Goal: Task Accomplishment & Management: Manage account settings

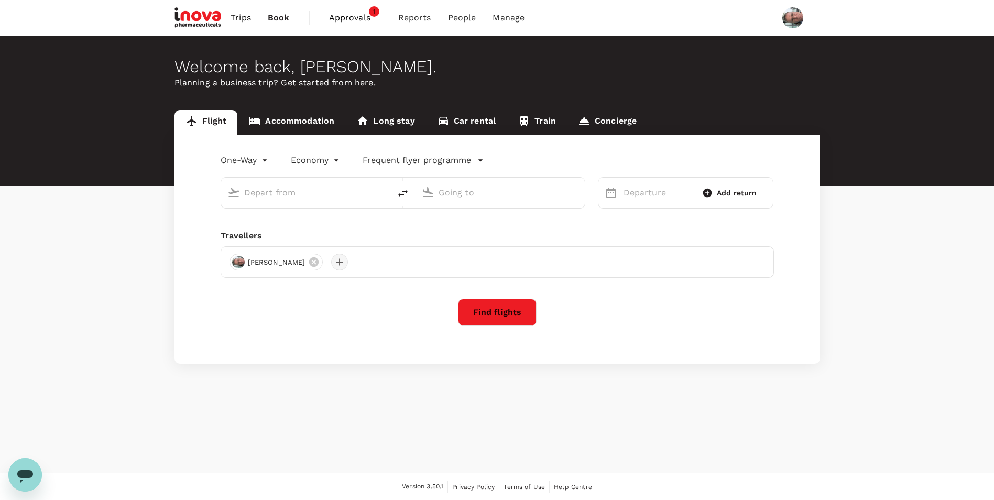
type input "roundtrip"
type input "business"
type input "Singapore Changi (SIN)"
type input "Narita Intl (NRT)"
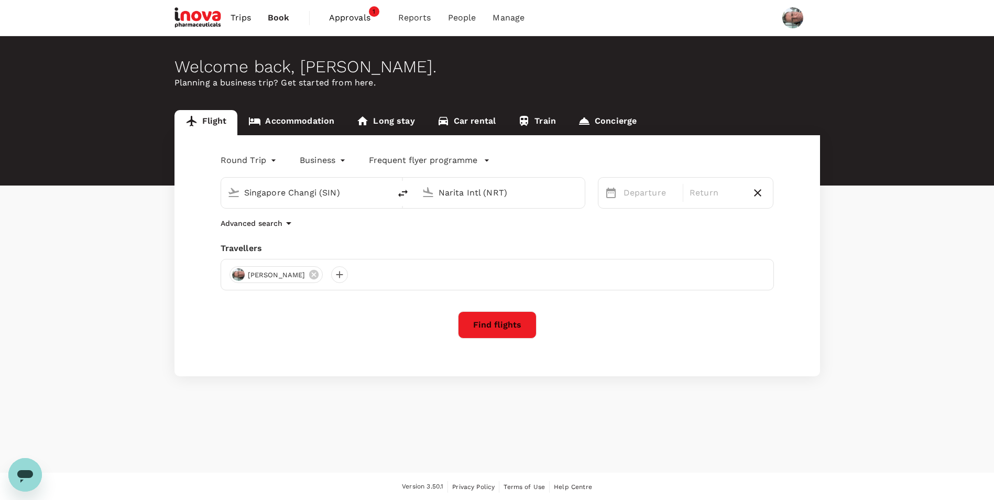
click at [345, 16] on span "Approvals" at bounding box center [355, 18] width 52 height 13
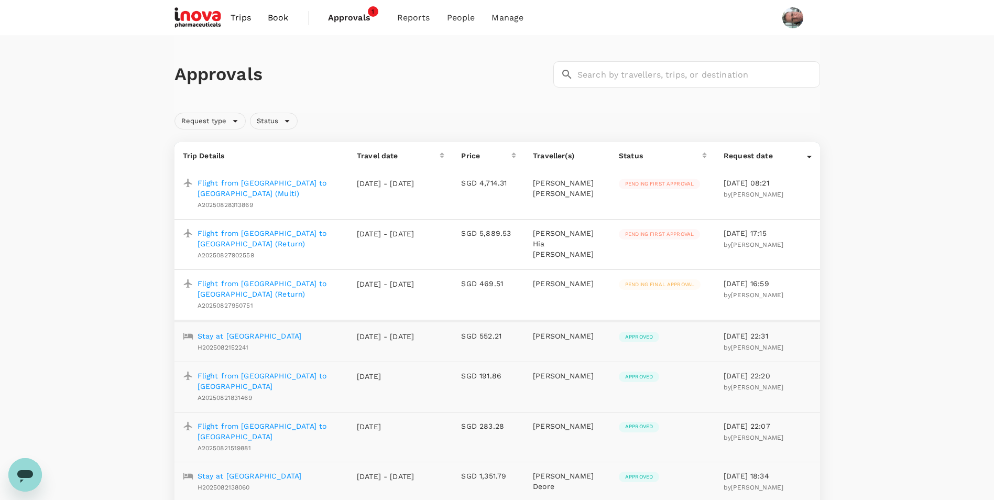
click at [302, 278] on p "Flight from [GEOGRAPHIC_DATA] to [GEOGRAPHIC_DATA] (Return)" at bounding box center [269, 288] width 143 height 21
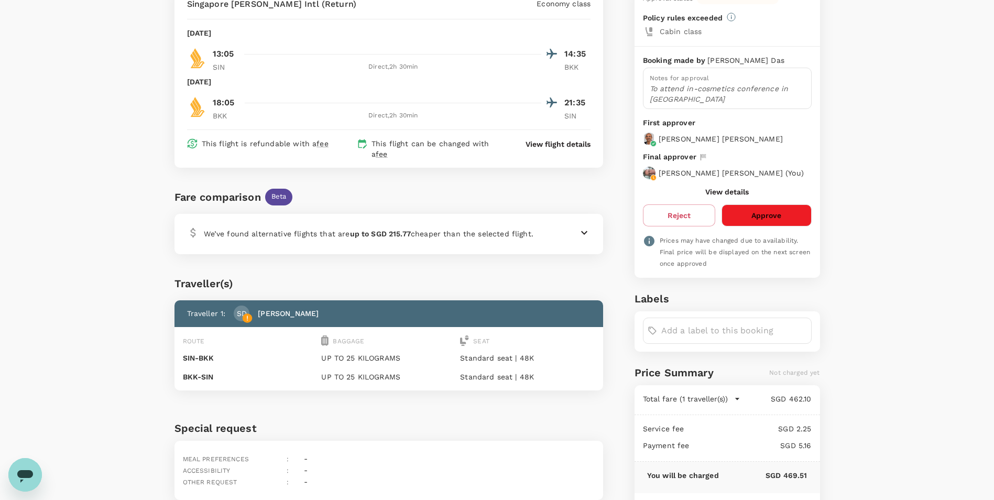
scroll to position [180, 0]
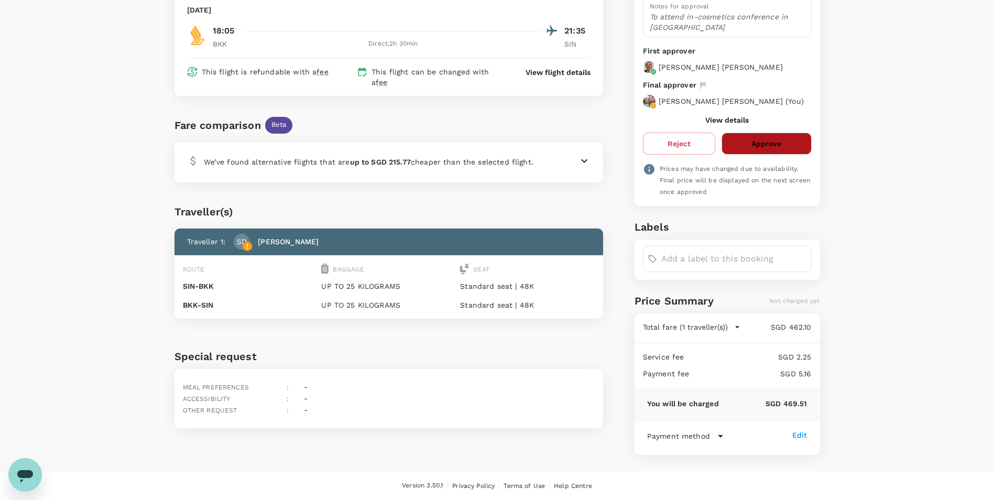
click at [770, 144] on button "Approve" at bounding box center [767, 144] width 90 height 22
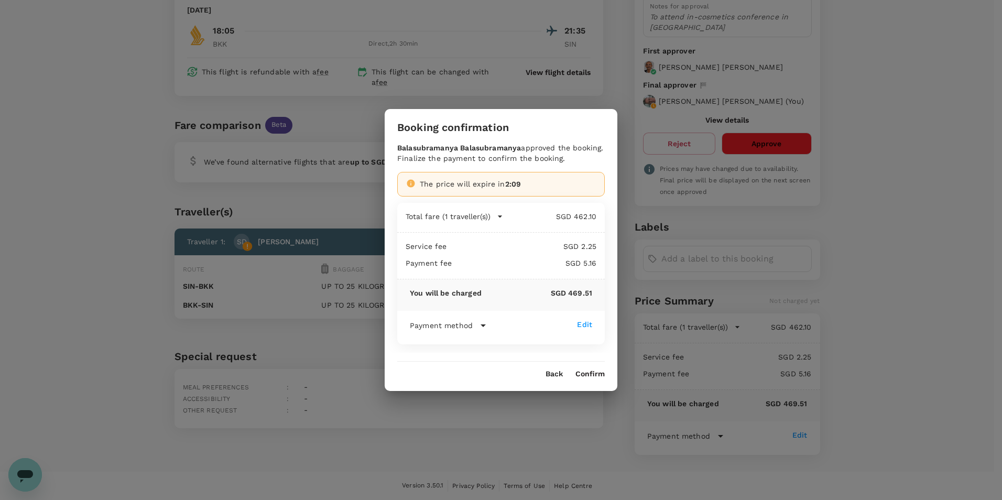
click at [585, 370] on button "Confirm" at bounding box center [590, 374] width 29 height 8
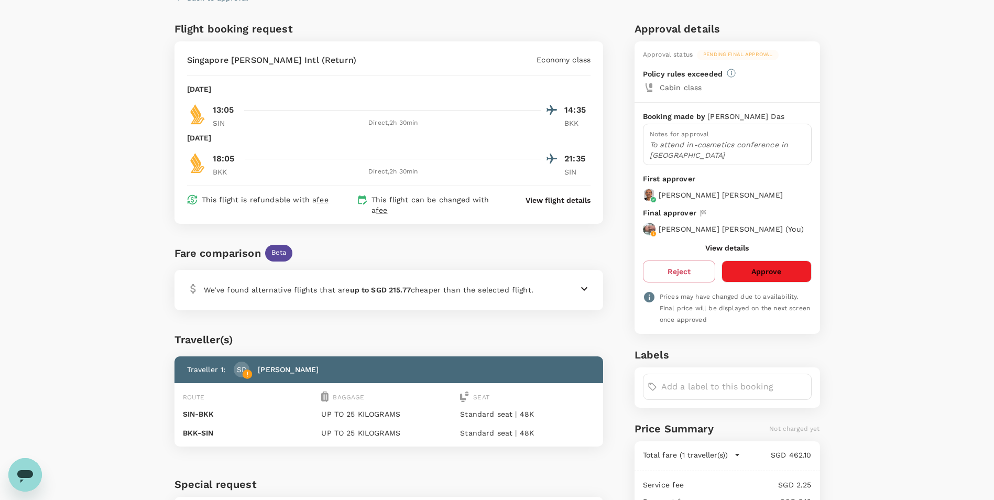
scroll to position [1, 0]
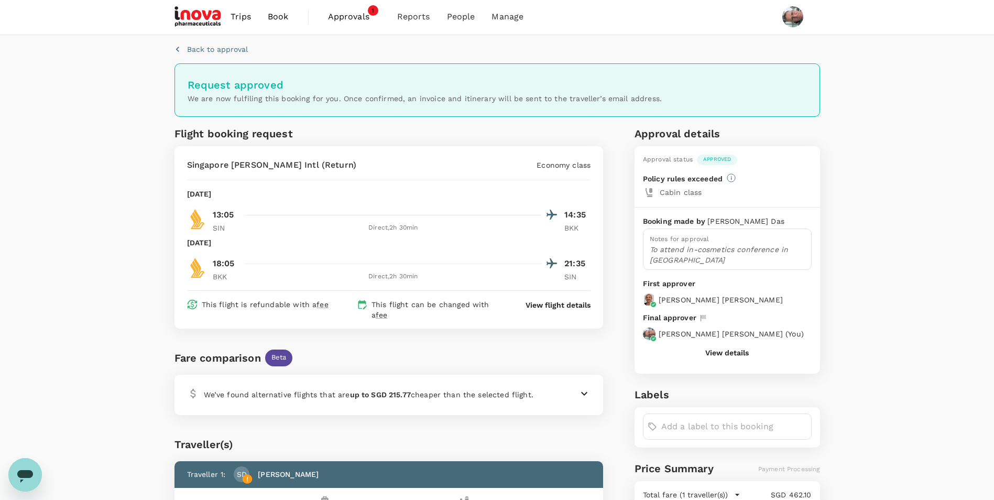
click at [220, 51] on p "Back to approval" at bounding box center [217, 49] width 61 height 10
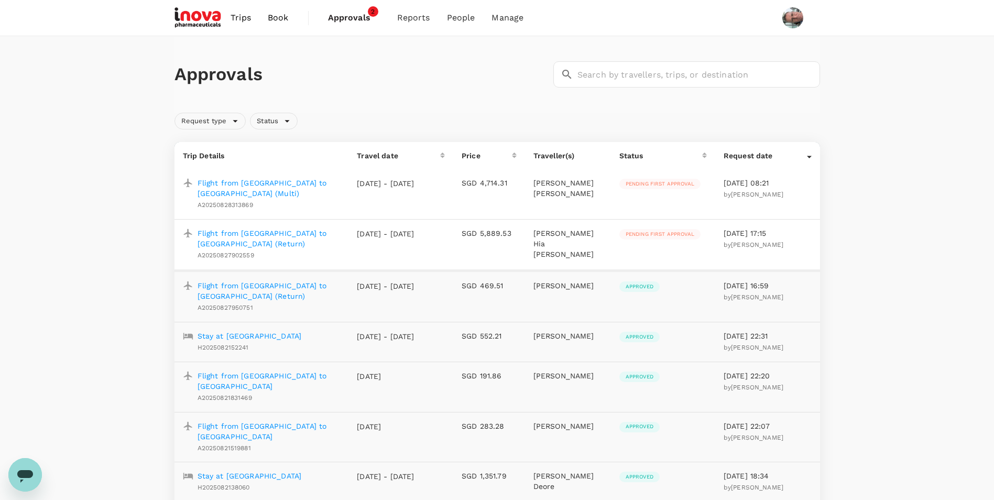
click at [279, 234] on p "Flight from [GEOGRAPHIC_DATA] to [GEOGRAPHIC_DATA] (Return)" at bounding box center [269, 238] width 143 height 21
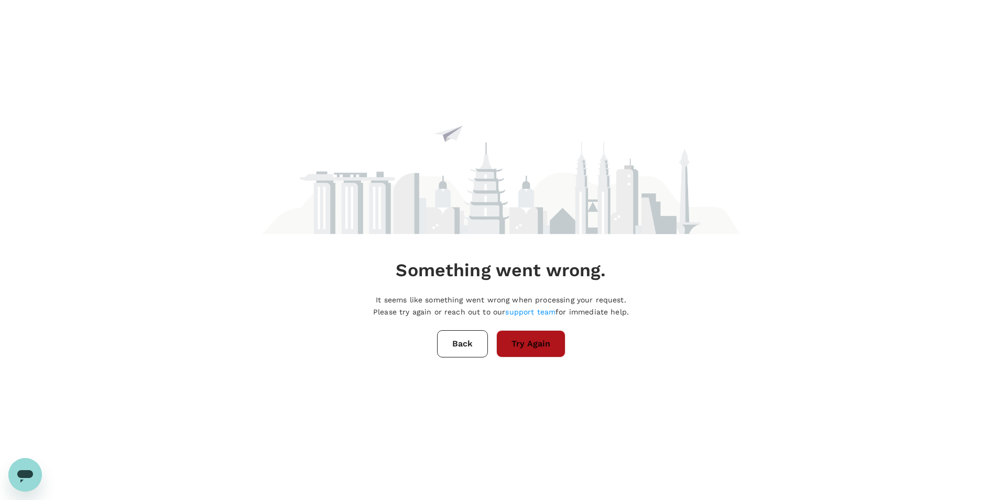
click at [538, 352] on button "Try Again" at bounding box center [530, 343] width 69 height 27
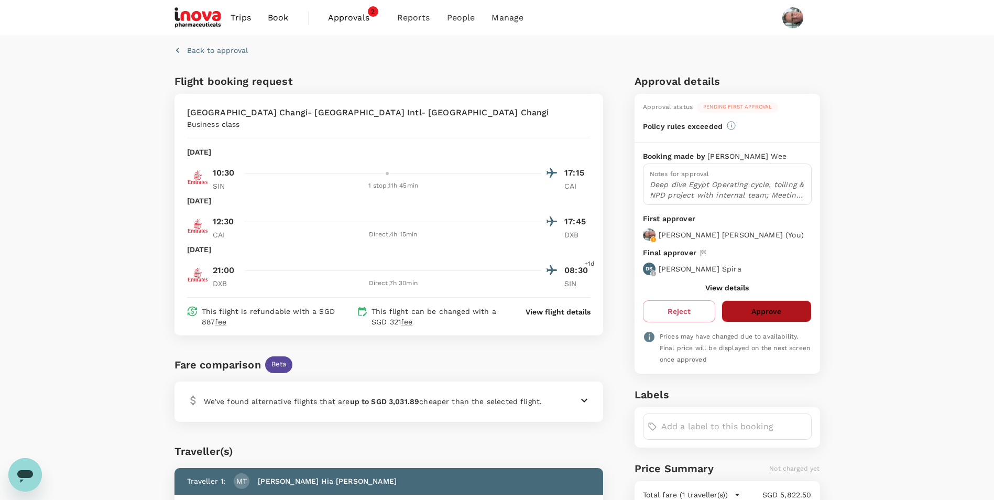
click at [786, 318] on button "Approve" at bounding box center [767, 311] width 90 height 22
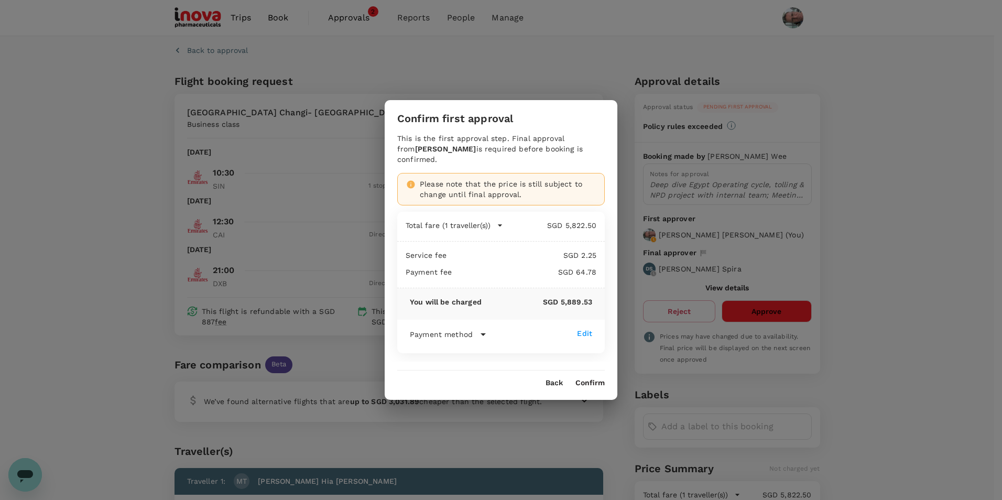
click at [595, 379] on button "Confirm" at bounding box center [590, 383] width 29 height 8
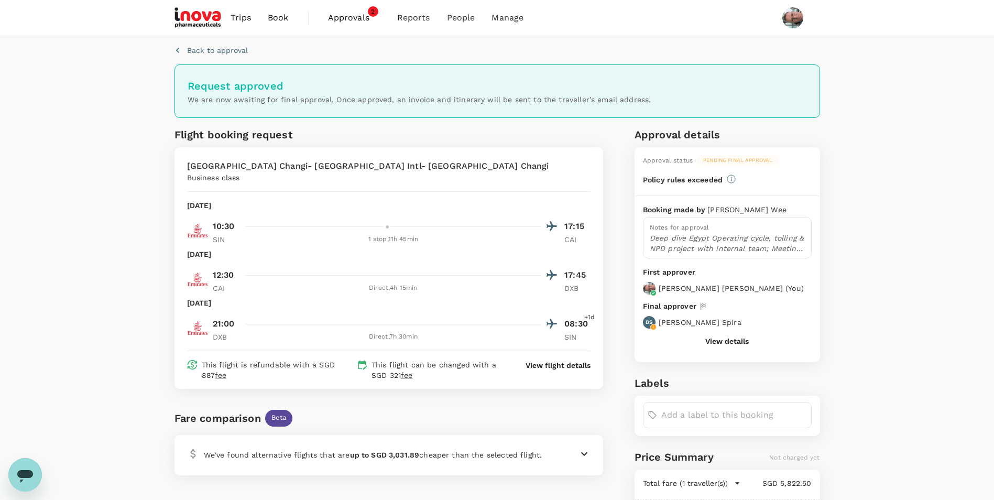
click at [345, 19] on span "Approvals" at bounding box center [354, 18] width 52 height 13
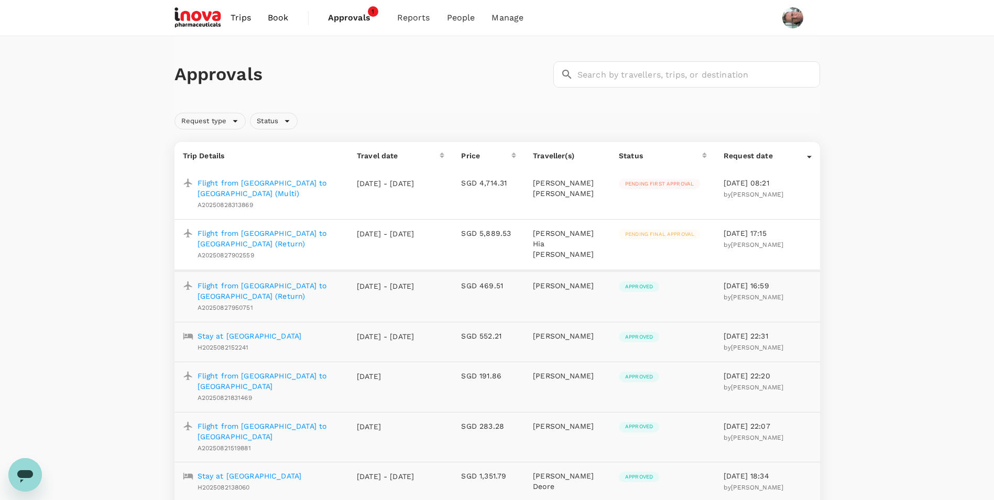
click at [289, 186] on p "Flight from [GEOGRAPHIC_DATA] to [GEOGRAPHIC_DATA] (Multi)" at bounding box center [269, 188] width 143 height 21
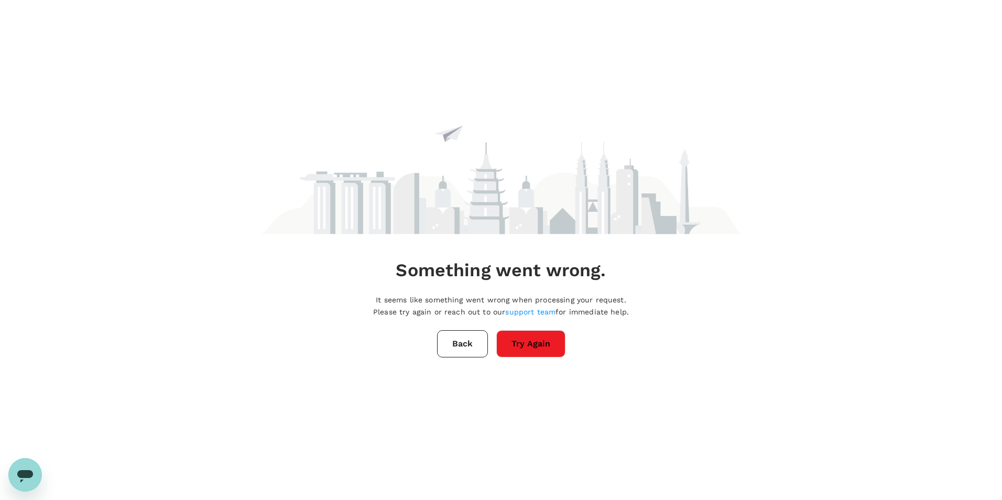
click at [536, 329] on div "Something went wrong. It seems like something went wrong when processing your r…" at bounding box center [501, 218] width 478 height 437
click at [526, 344] on button "Try Again" at bounding box center [530, 343] width 69 height 27
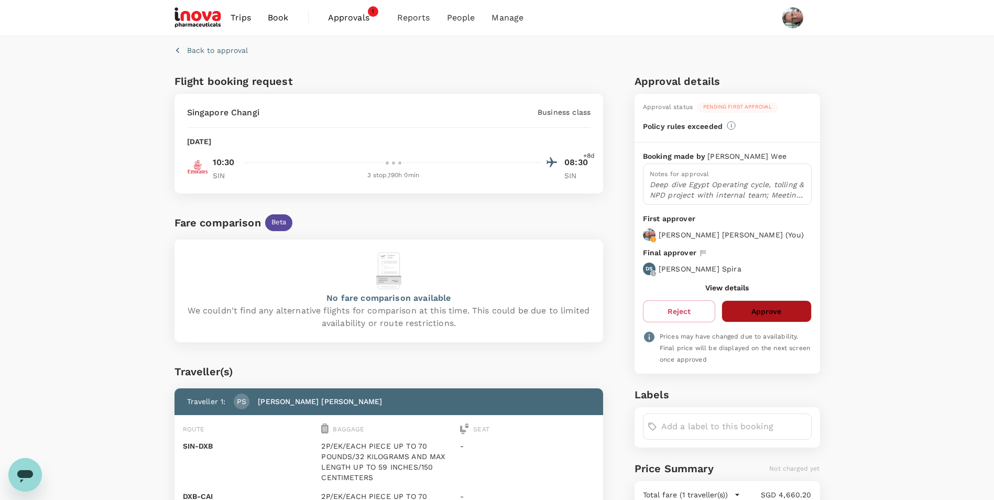
click at [764, 306] on button "Approve" at bounding box center [767, 311] width 90 height 22
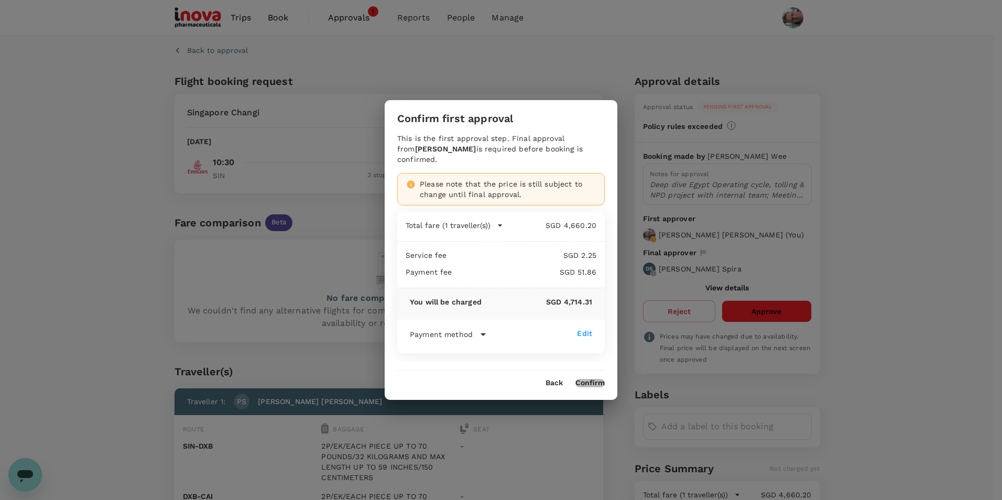
click at [586, 381] on button "Confirm" at bounding box center [590, 383] width 29 height 8
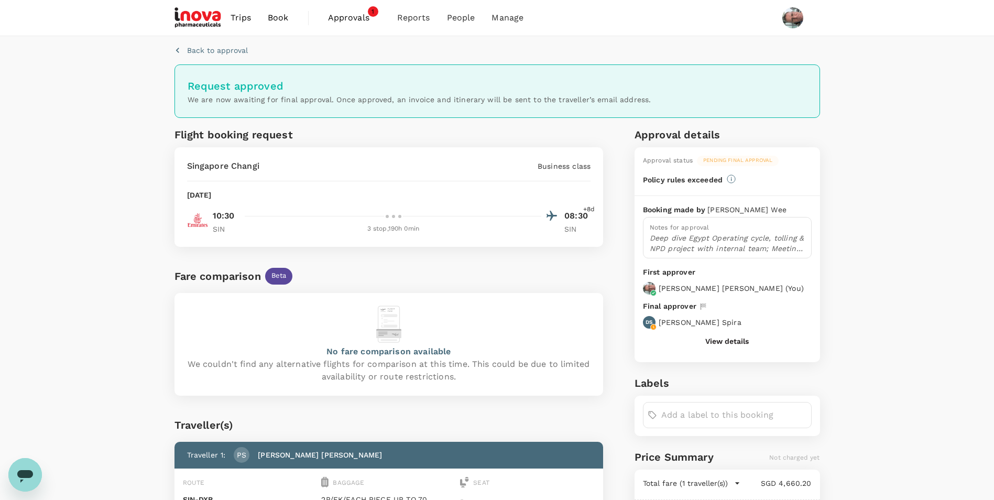
click at [349, 20] on span "Approvals" at bounding box center [354, 18] width 52 height 13
